Goal: Transaction & Acquisition: Register for event/course

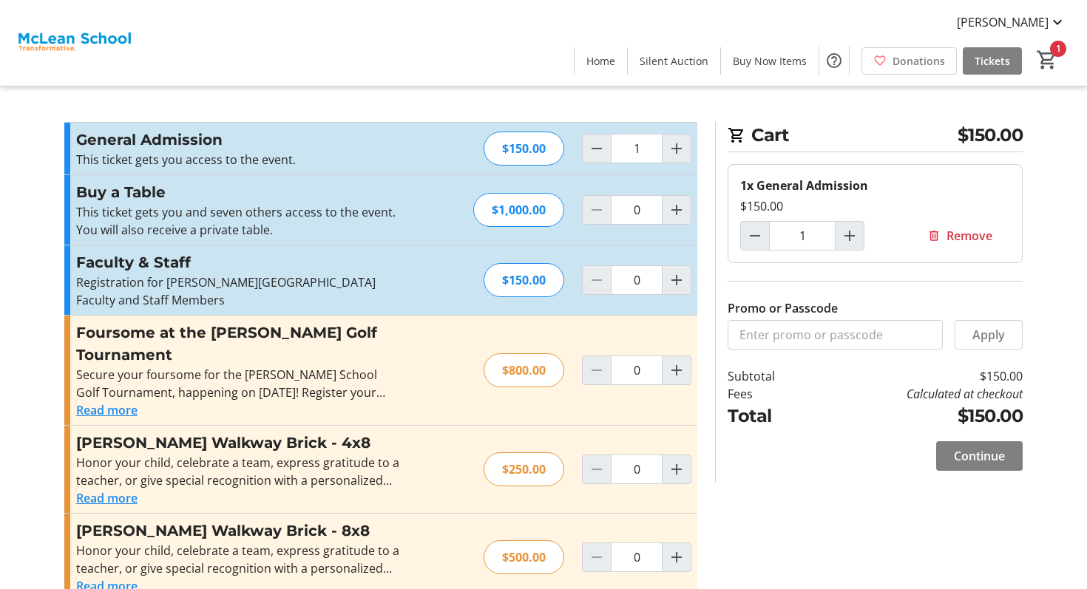
scroll to position [12, 0]
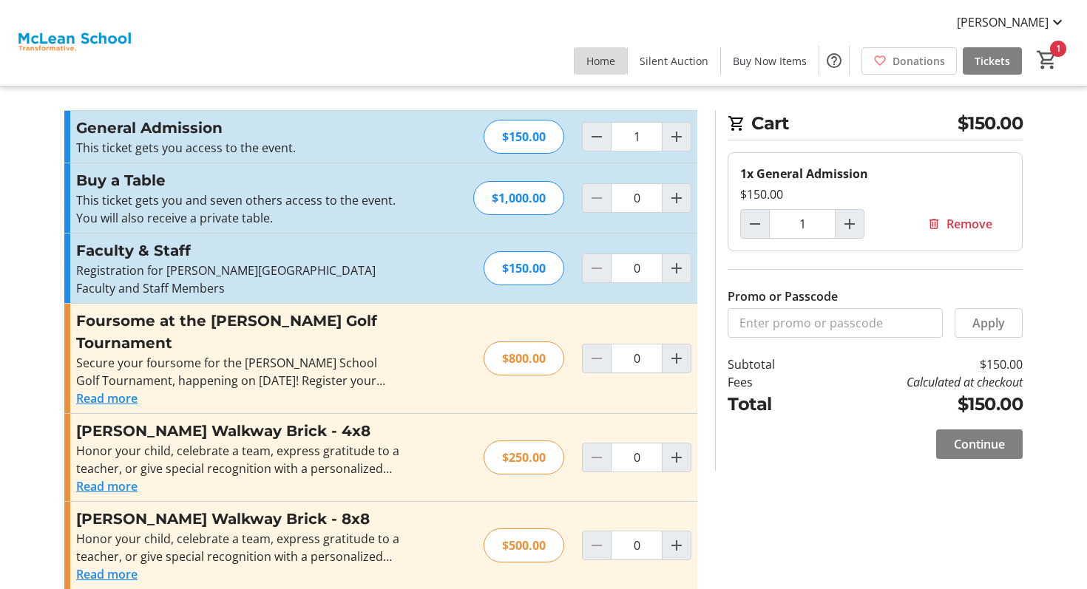
click at [599, 56] on span "Home" at bounding box center [600, 61] width 29 height 16
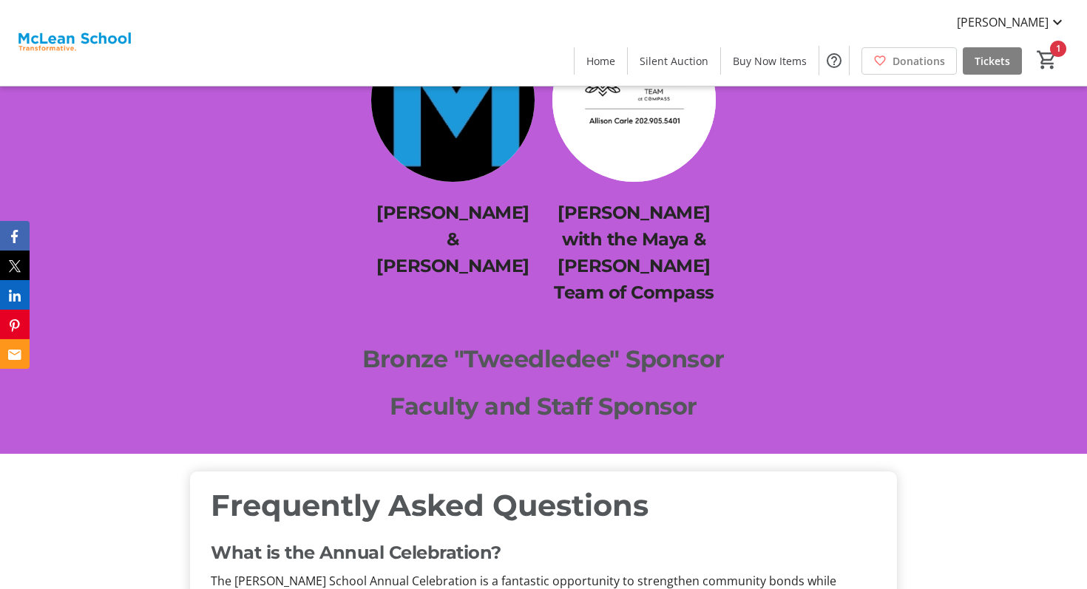
scroll to position [4014, 0]
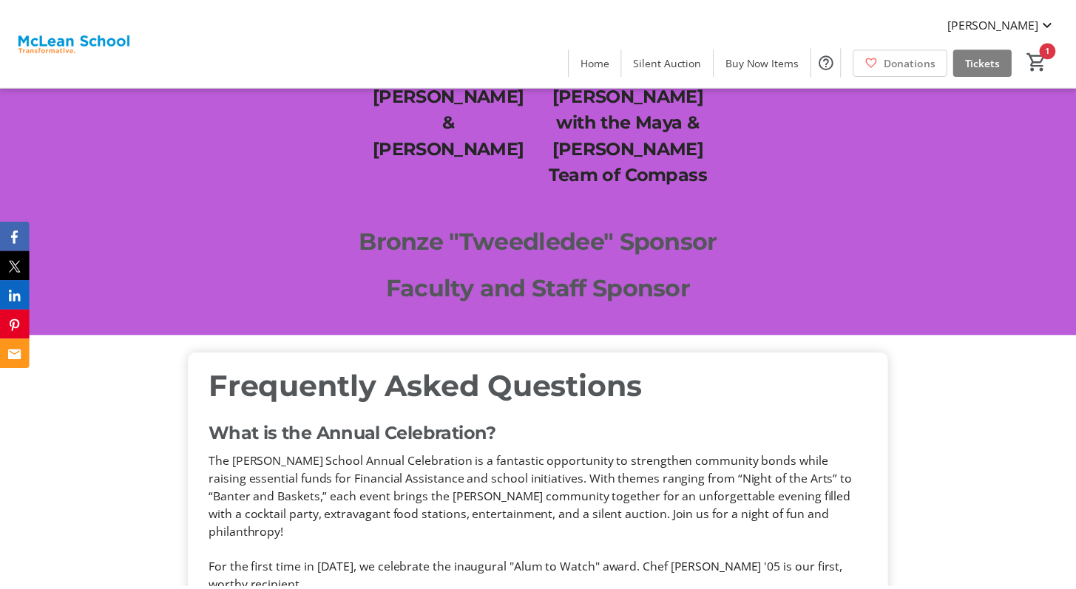
scroll to position [4129, 0]
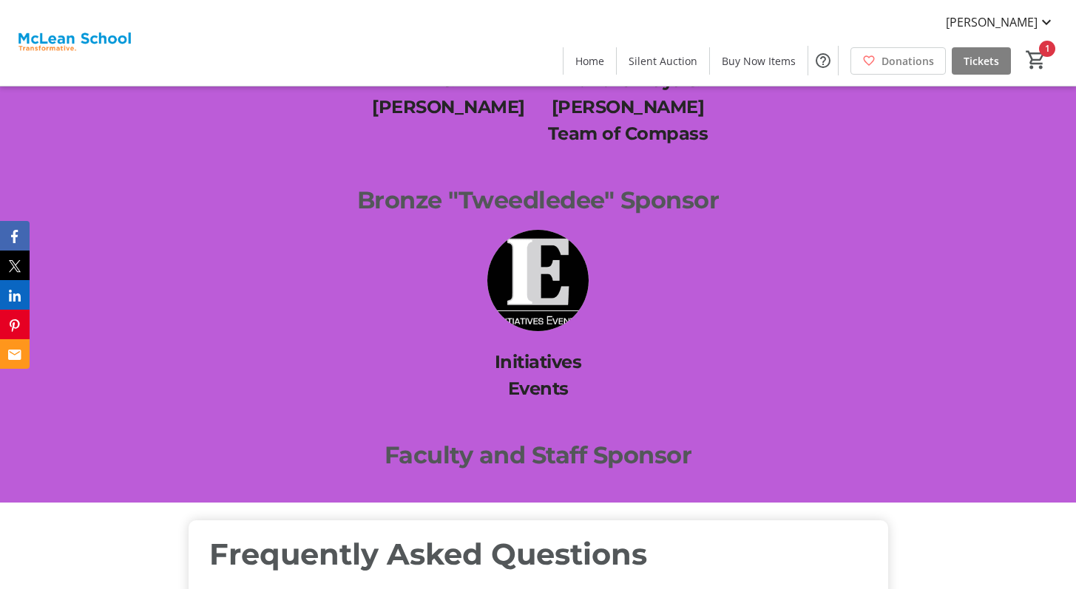
scroll to position [4151, 0]
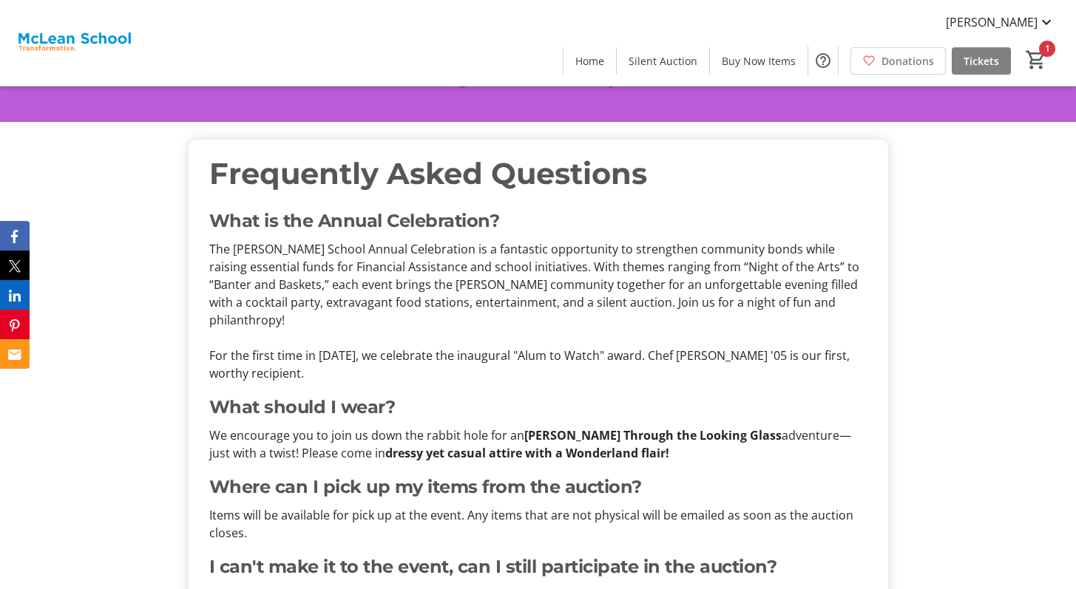
scroll to position [4185, 0]
